Goal: Find specific page/section: Find specific page/section

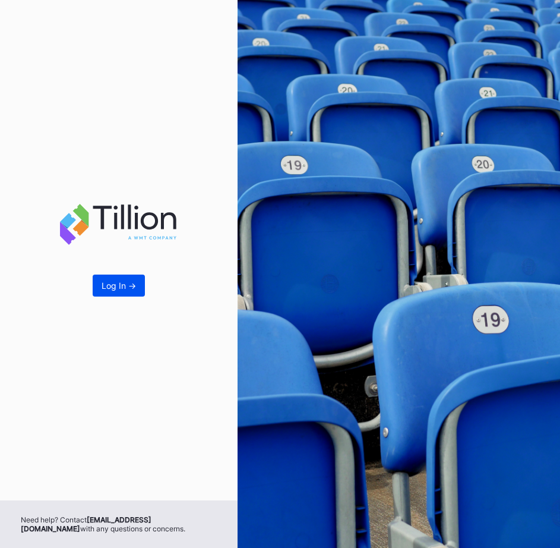
click at [123, 286] on div "Log In ->" at bounding box center [119, 285] width 34 height 10
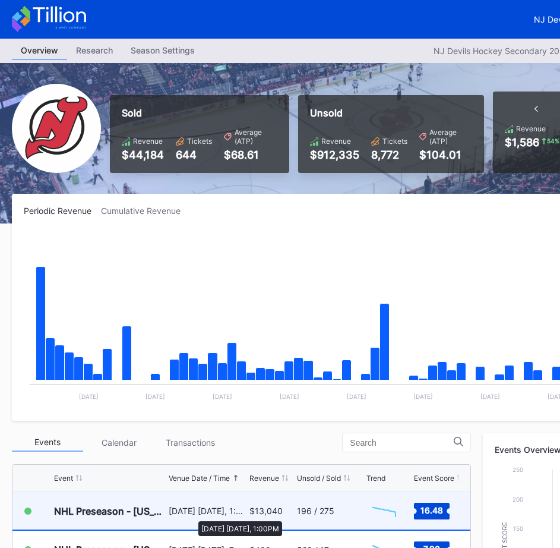
click at [192, 515] on div "[DATE] [DATE], 1:00PM" at bounding box center [208, 510] width 78 height 10
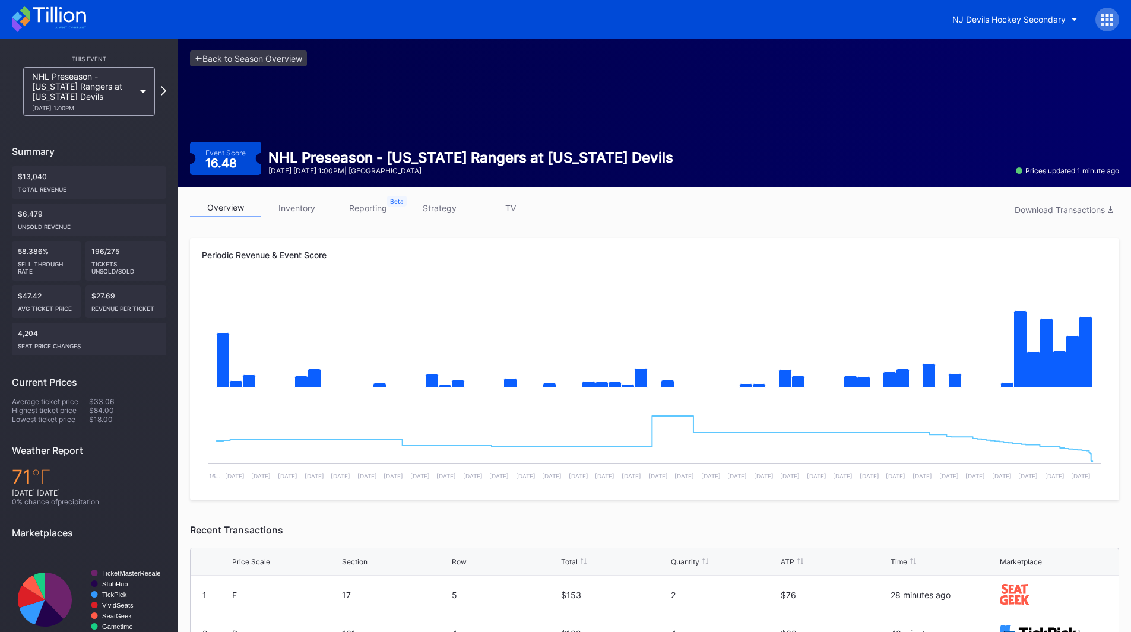
click at [289, 210] on link "inventory" at bounding box center [296, 208] width 71 height 18
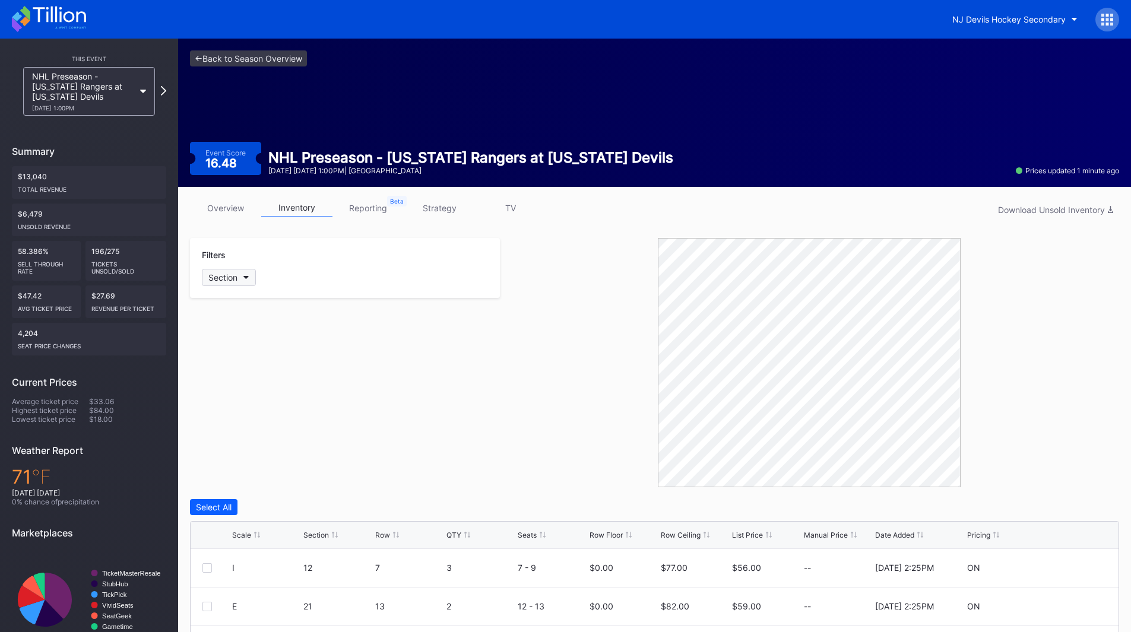
click at [248, 273] on button "Section" at bounding box center [229, 277] width 54 height 17
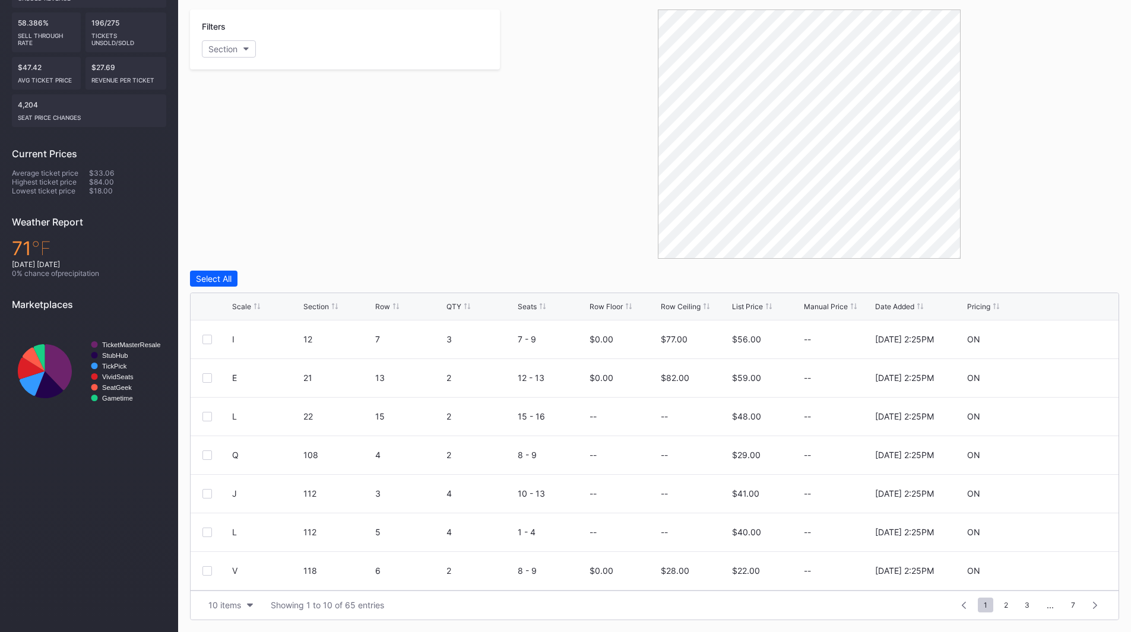
click at [313, 312] on div "Scale Section Row QTY Seats Row Floor Row Ceiling List Price Manual Price Date …" at bounding box center [655, 306] width 928 height 27
click at [318, 310] on div "Section" at bounding box center [316, 306] width 26 height 9
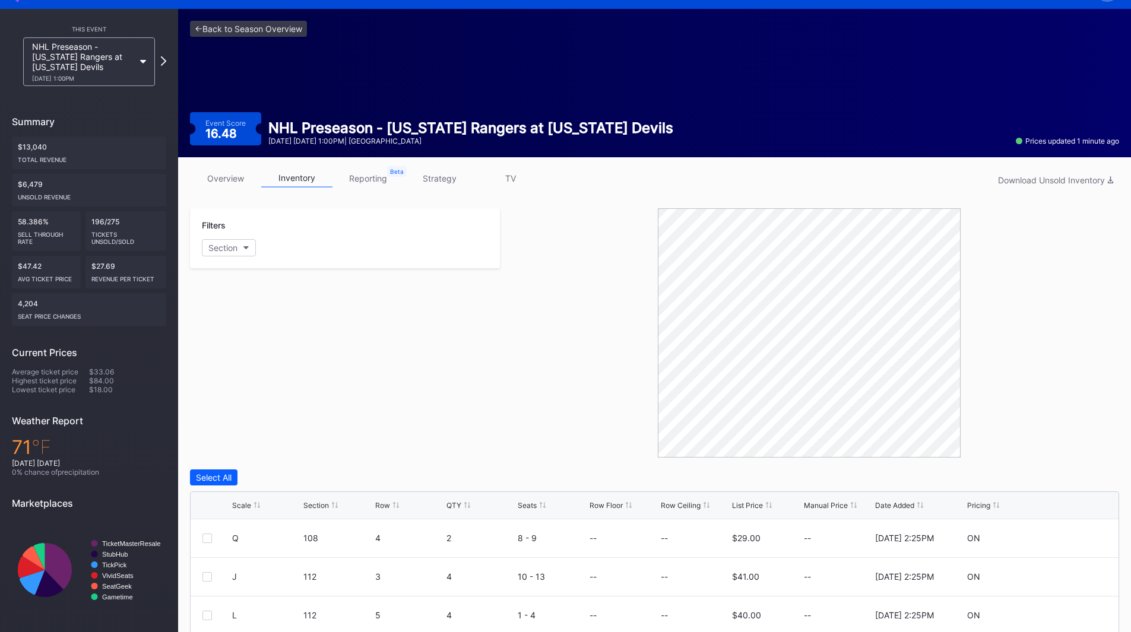
scroll to position [29, 0]
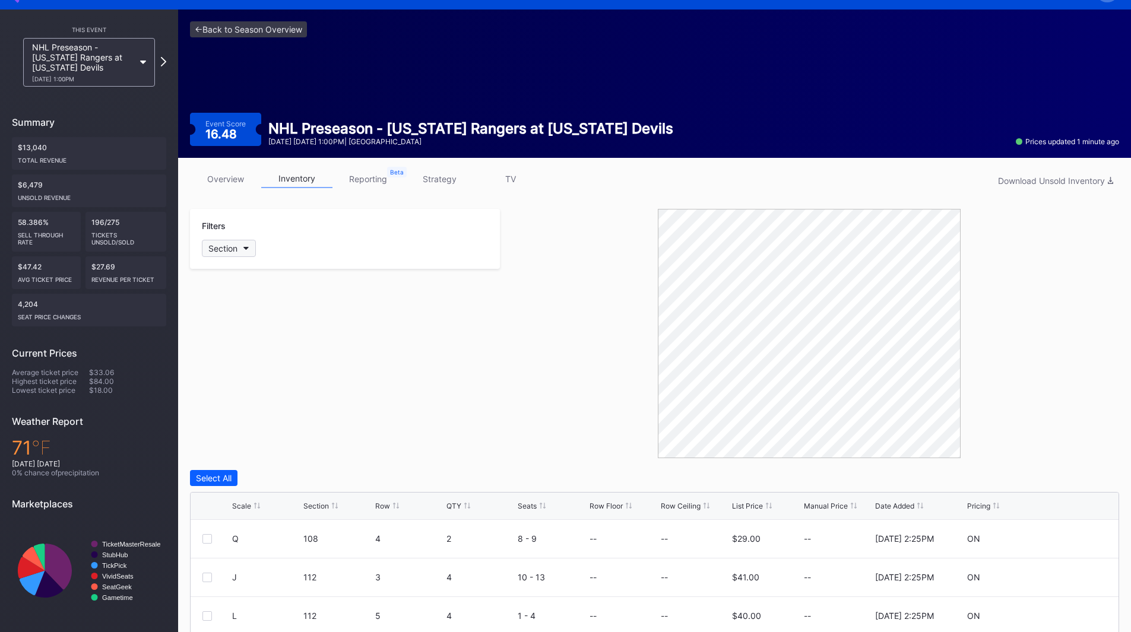
click at [223, 240] on button "Section" at bounding box center [229, 248] width 54 height 17
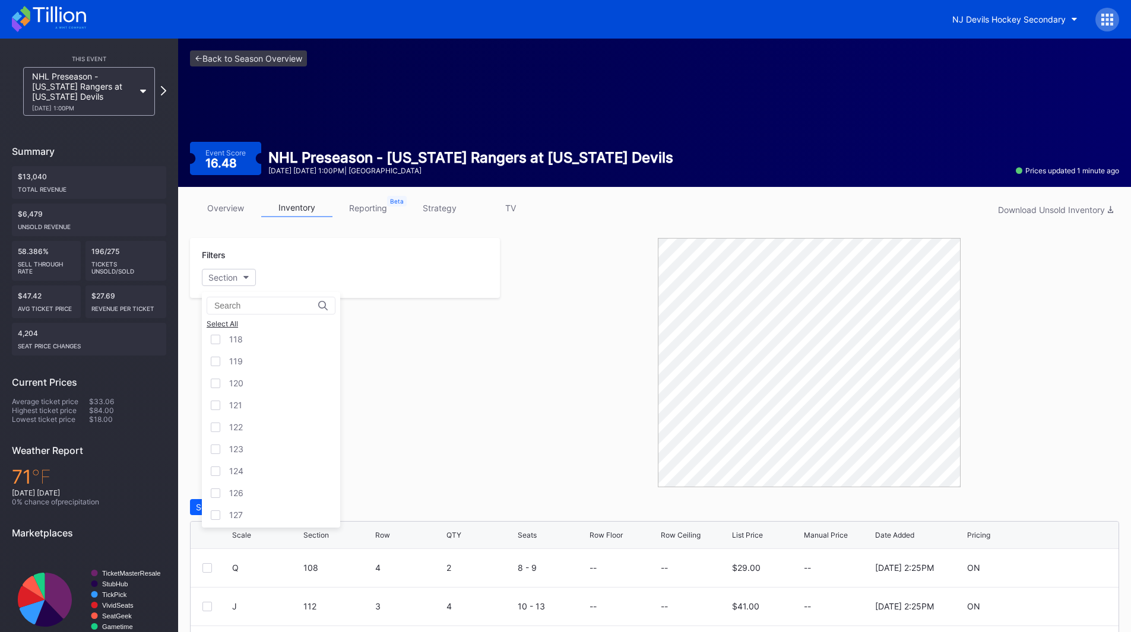
scroll to position [299, 0]
